Goal: Communication & Community: Answer question/provide support

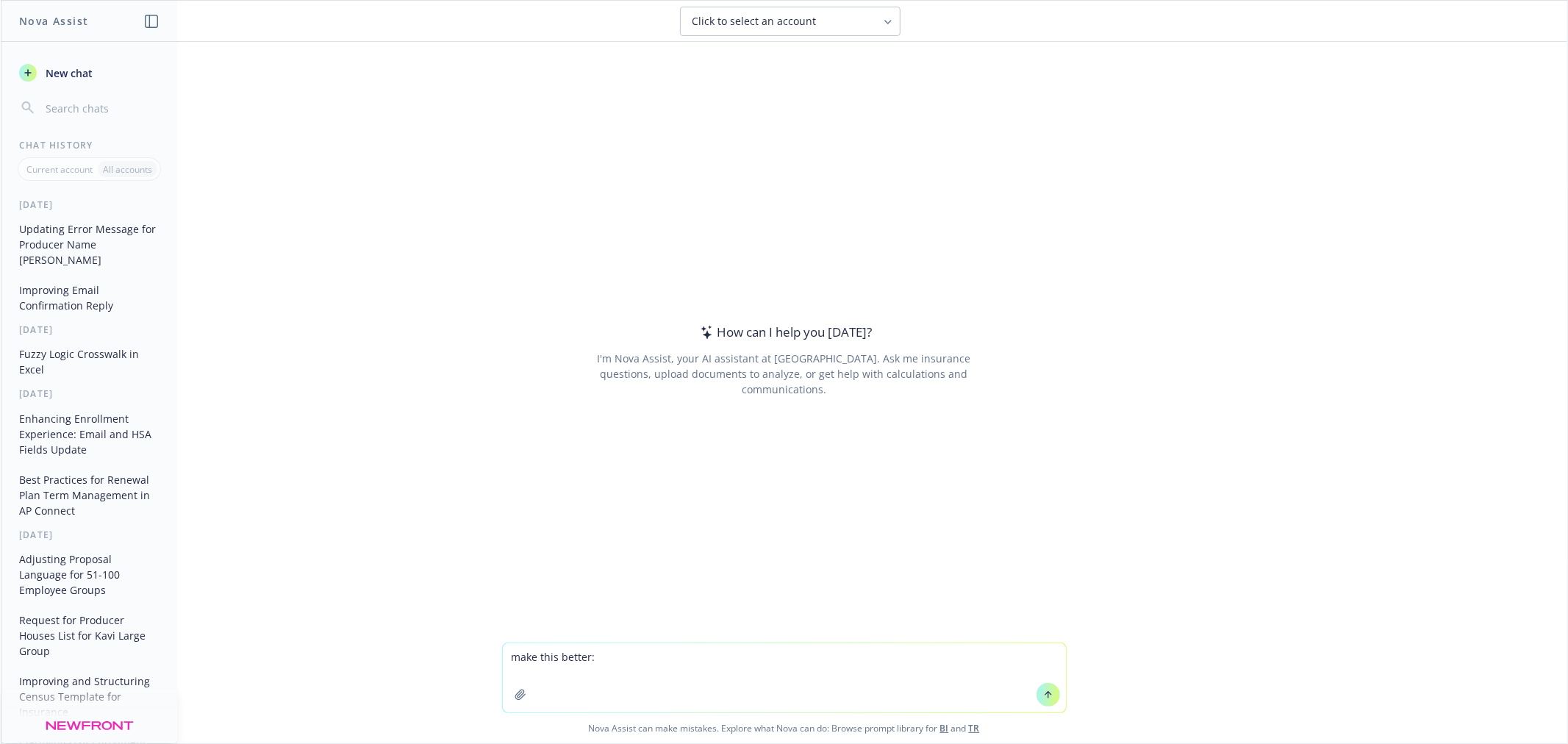
type textarea "make this better: Hi All - Thanks for updating the spreadsheet with the correct…"
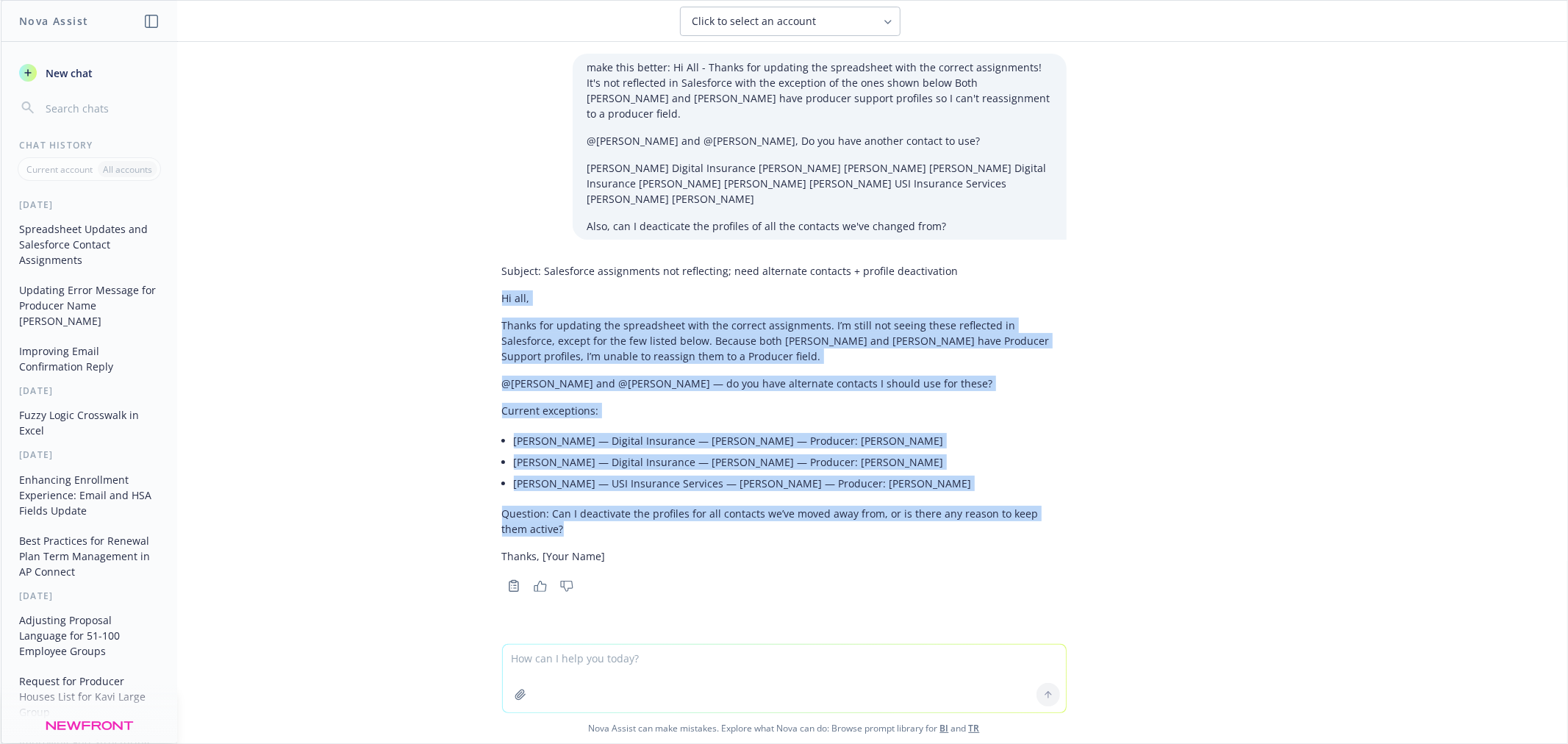
drag, startPoint x: 581, startPoint y: 480, endPoint x: 485, endPoint y: 260, distance: 240.0
click at [490, 260] on div "Subject: Salesforce assignments not reflecting; need alternate contacts + profi…" at bounding box center [784, 426] width 588 height 339
copy div "Hi all, Thanks for updating the spreadsheet with the correct assignments. I’m s…"
